Goal: Entertainment & Leisure: Consume media (video, audio)

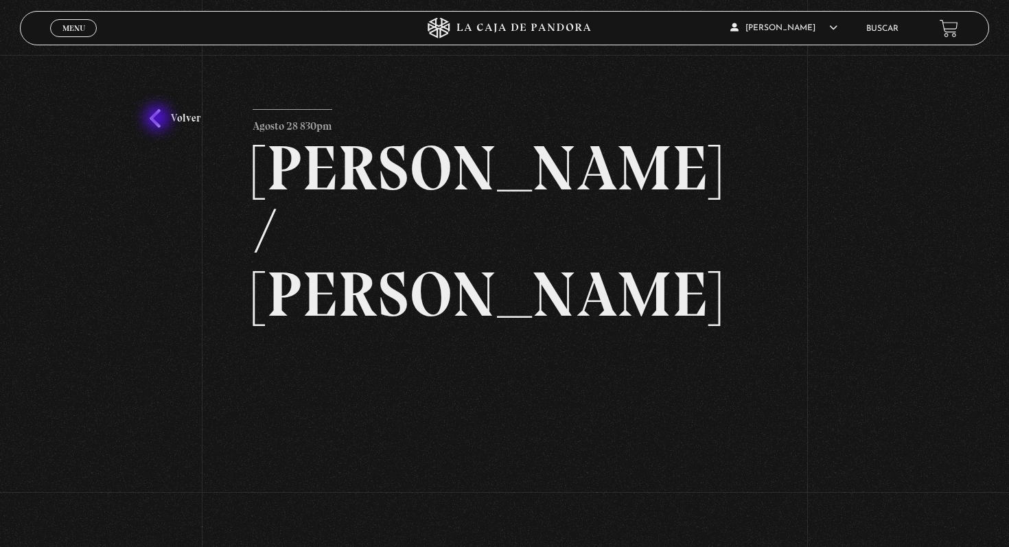
click at [158, 119] on link "Volver" at bounding box center [175, 118] width 51 height 19
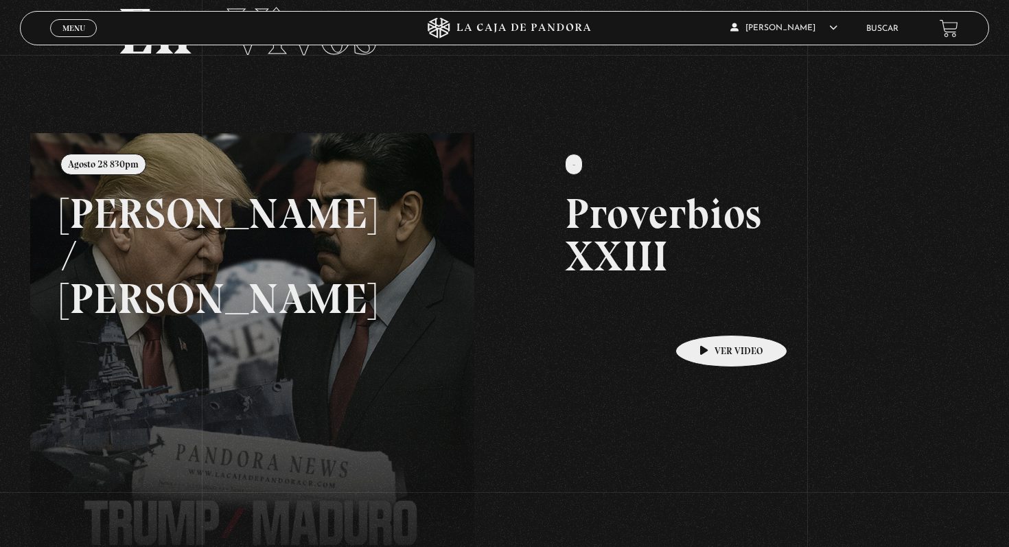
scroll to position [95, 0]
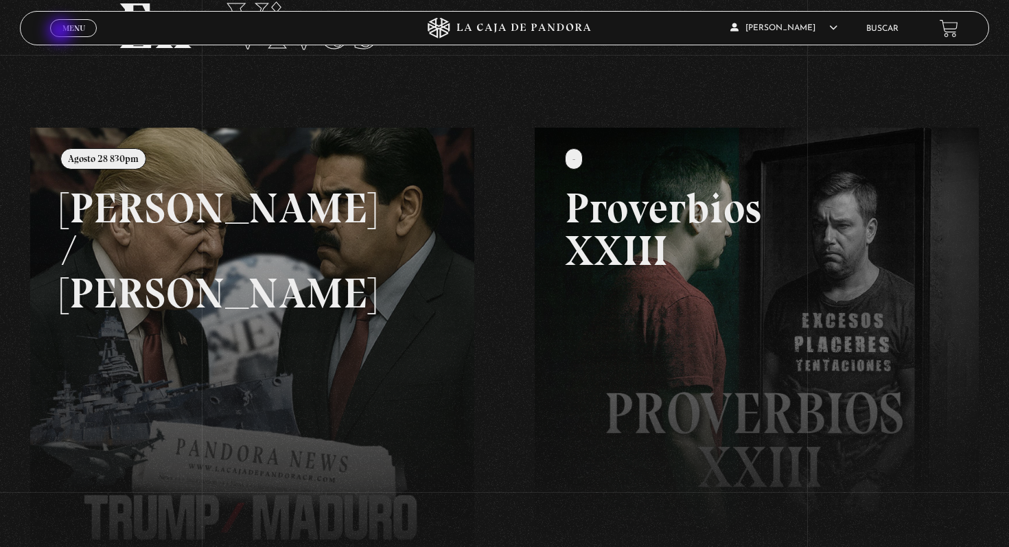
click at [67, 32] on span "Menu" at bounding box center [73, 28] width 23 height 8
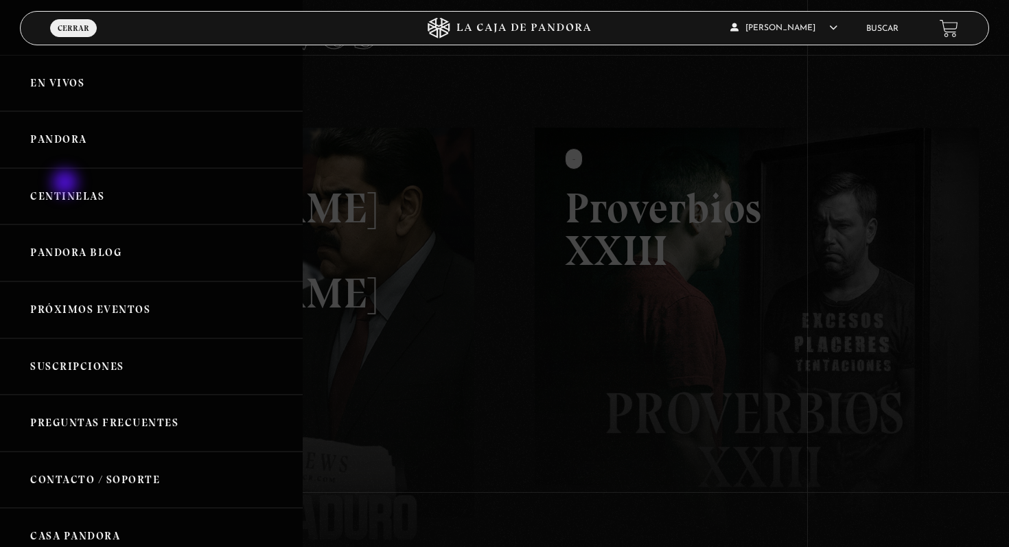
click at [69, 189] on link "Centinelas" at bounding box center [151, 196] width 303 height 57
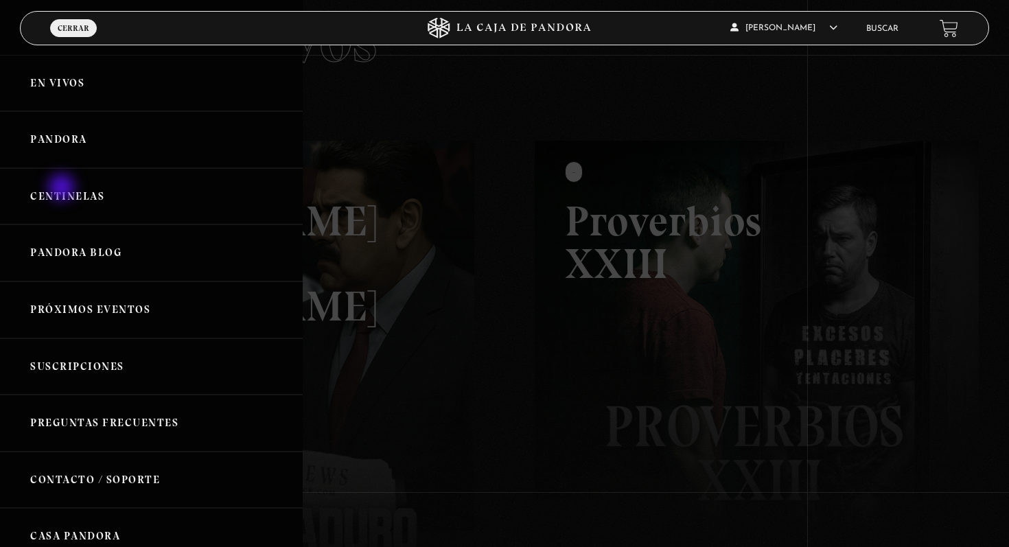
scroll to position [82, 0]
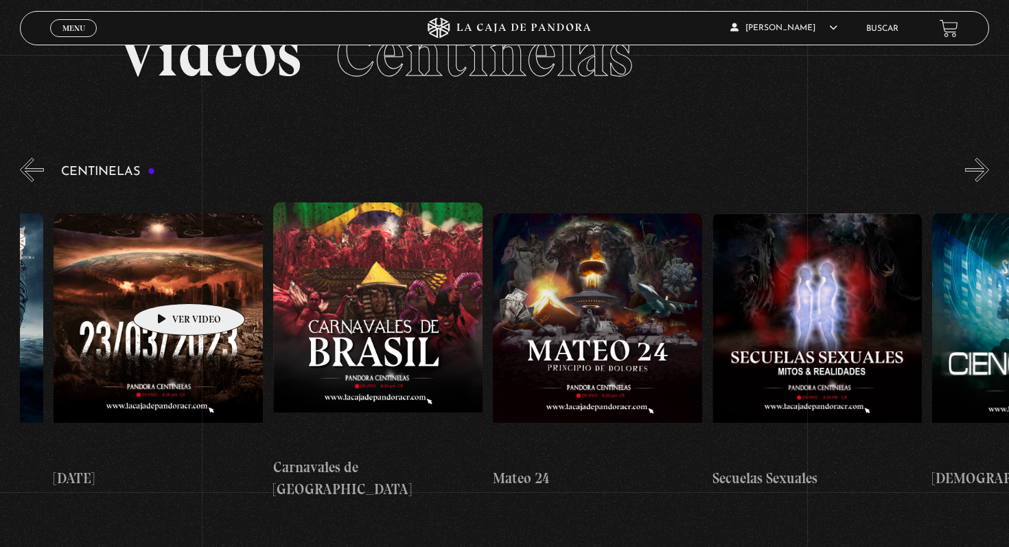
scroll to position [0, 9184]
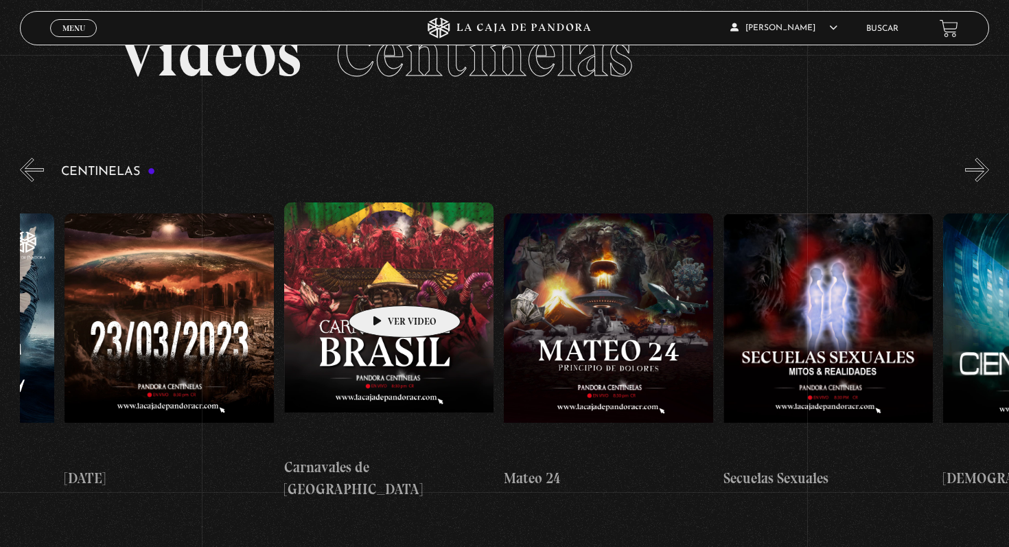
click at [383, 285] on figure at bounding box center [388, 325] width 209 height 247
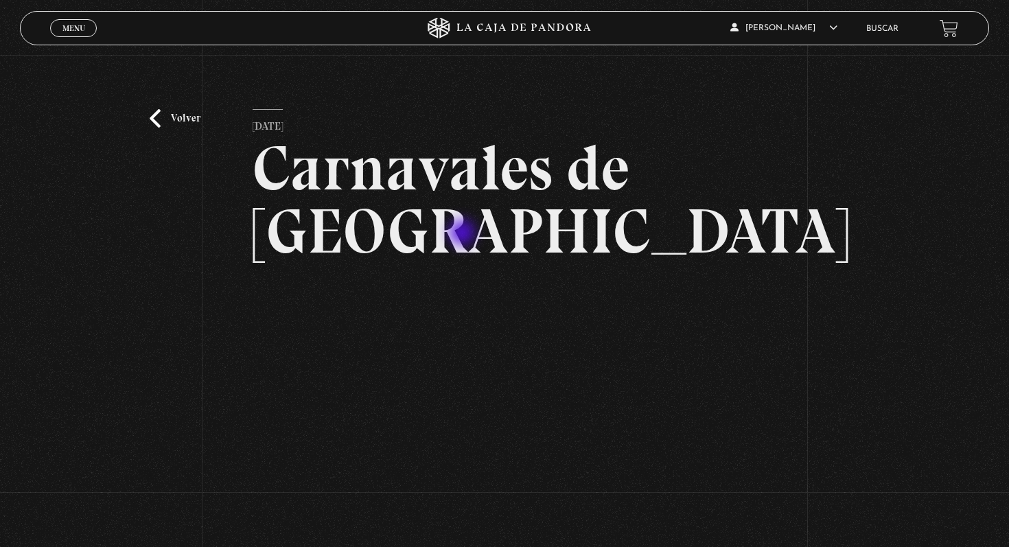
scroll to position [183, 0]
